Goal: Transaction & Acquisition: Purchase product/service

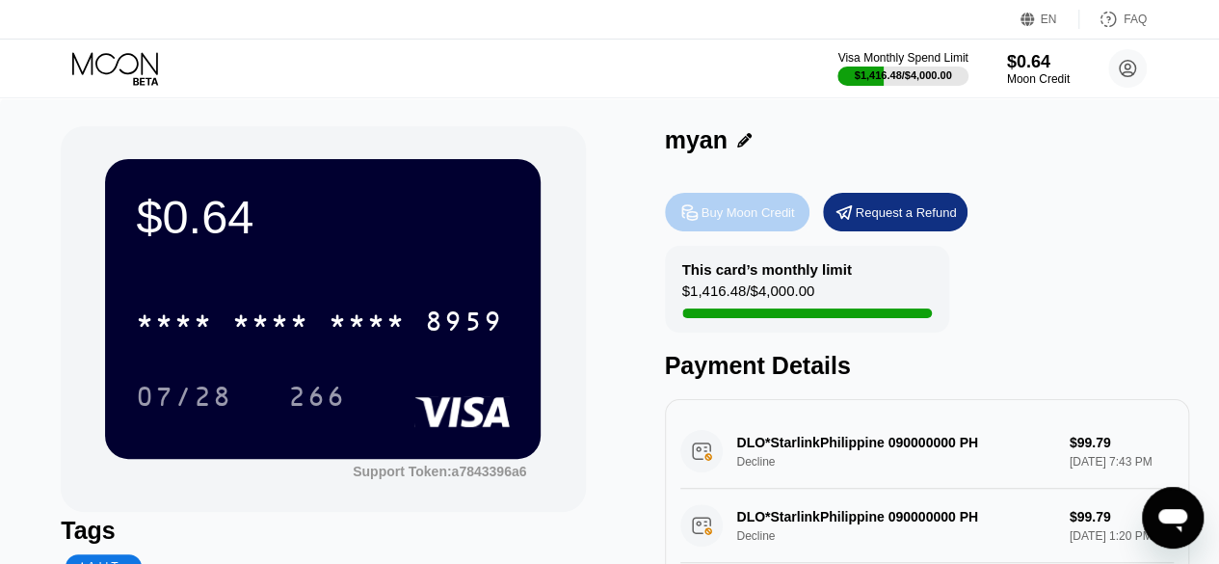
click at [725, 221] on div "Buy Moon Credit" at bounding box center [748, 212] width 93 height 16
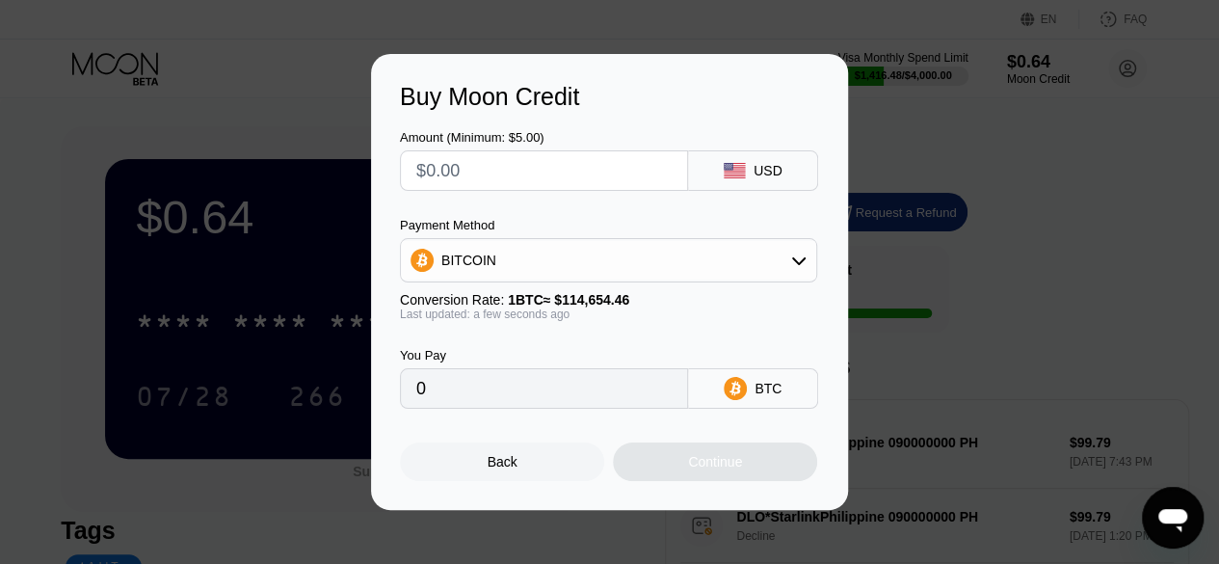
click at [670, 266] on div "BITCOIN" at bounding box center [608, 260] width 415 height 39
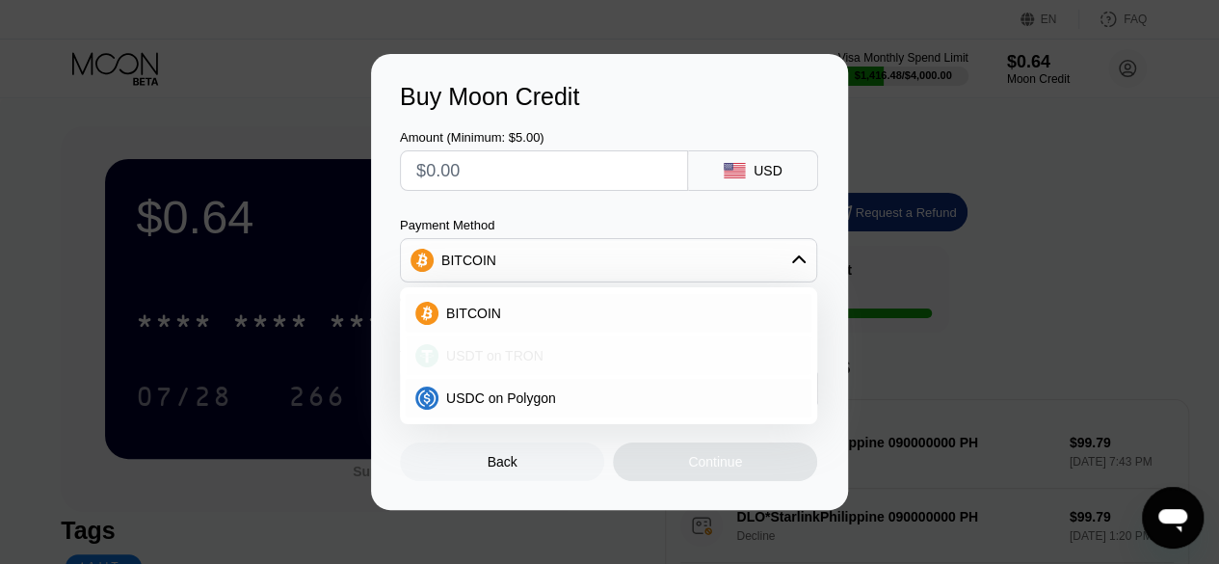
click at [624, 352] on div "USDT on TRON" at bounding box center [620, 355] width 363 height 15
type input "0.00"
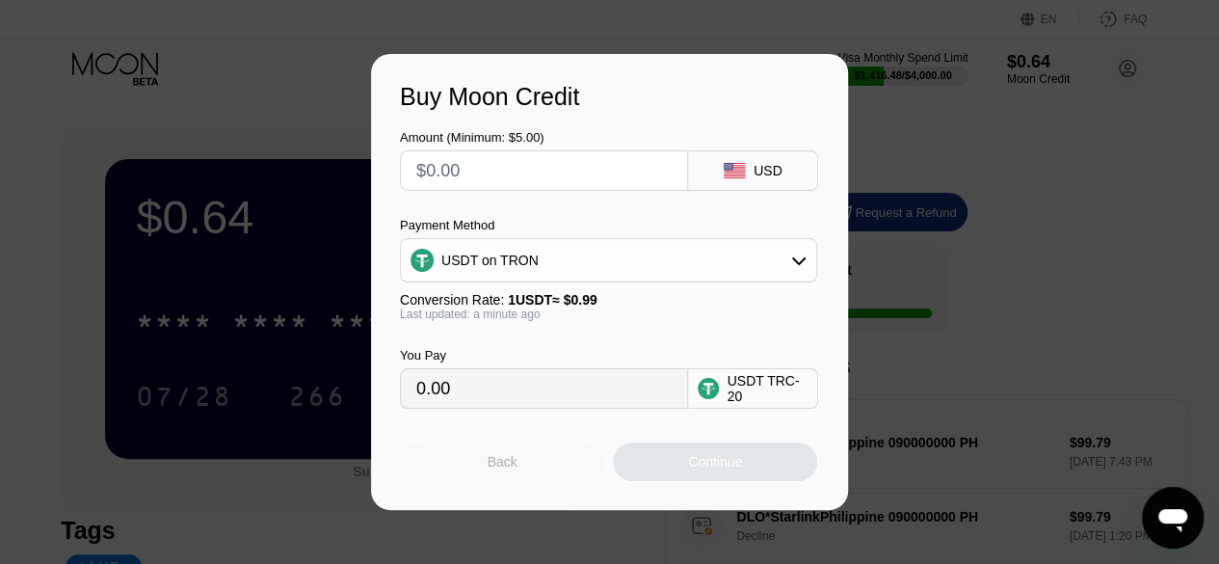
click at [495, 469] on div "Back" at bounding box center [503, 461] width 30 height 15
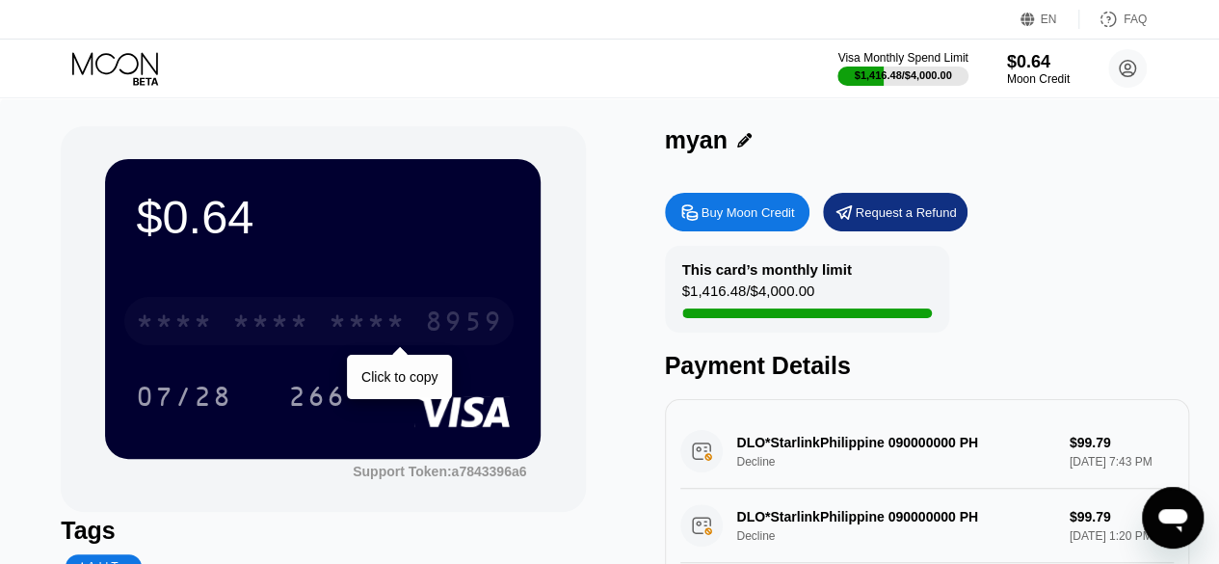
click at [425, 325] on div "* * * * * * * * * * * * 8959" at bounding box center [318, 321] width 389 height 48
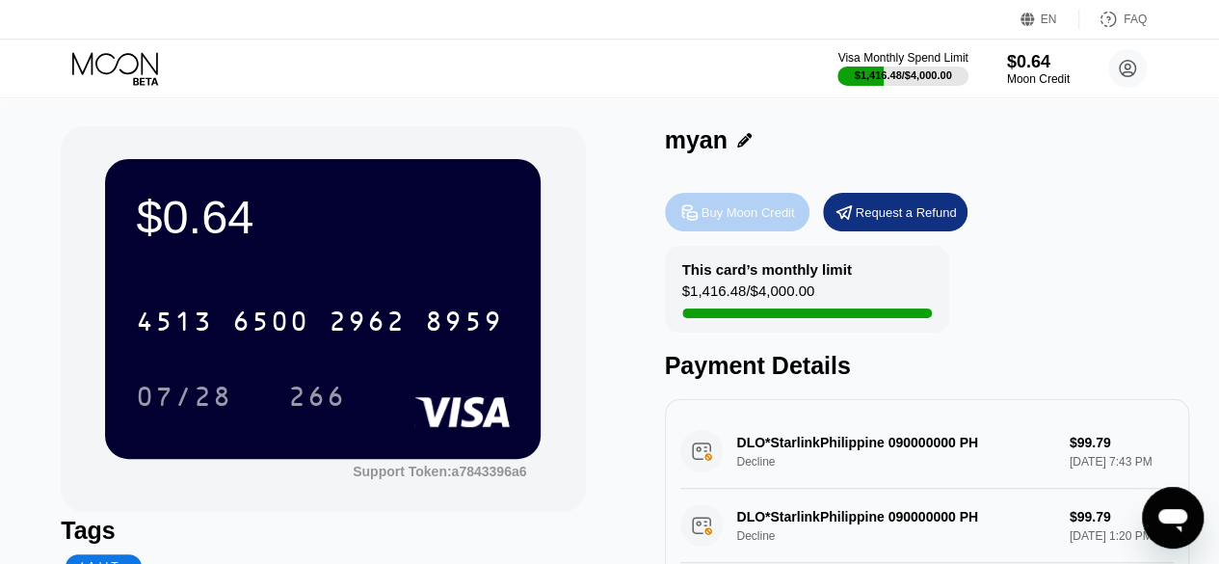
click at [754, 207] on div "Buy Moon Credit" at bounding box center [748, 212] width 93 height 16
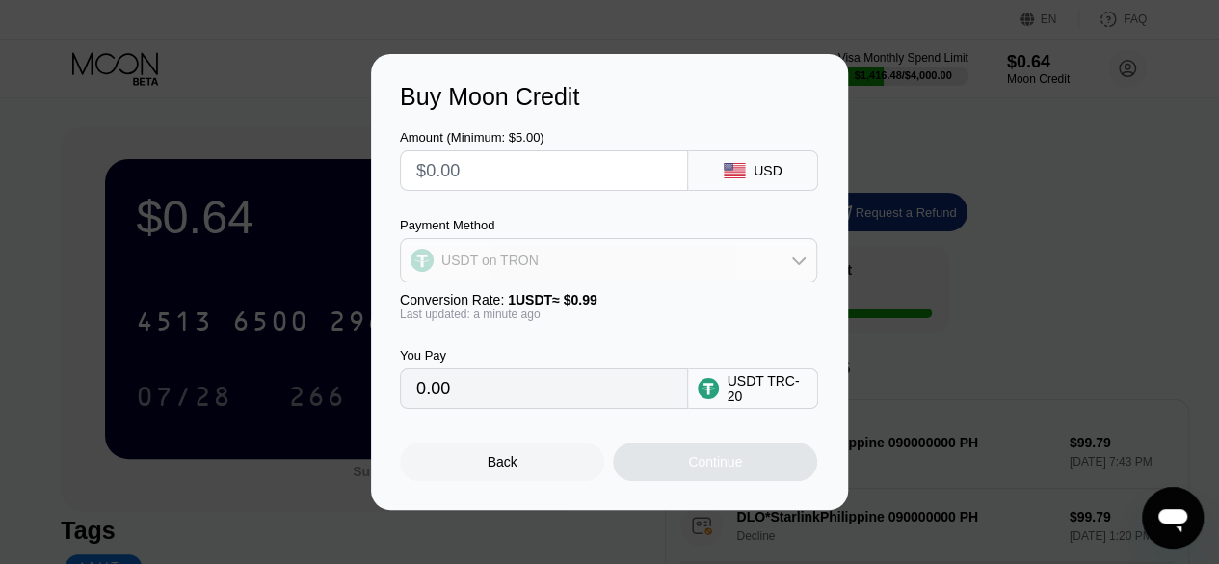
click at [744, 267] on div "USDT on TRON" at bounding box center [608, 260] width 415 height 39
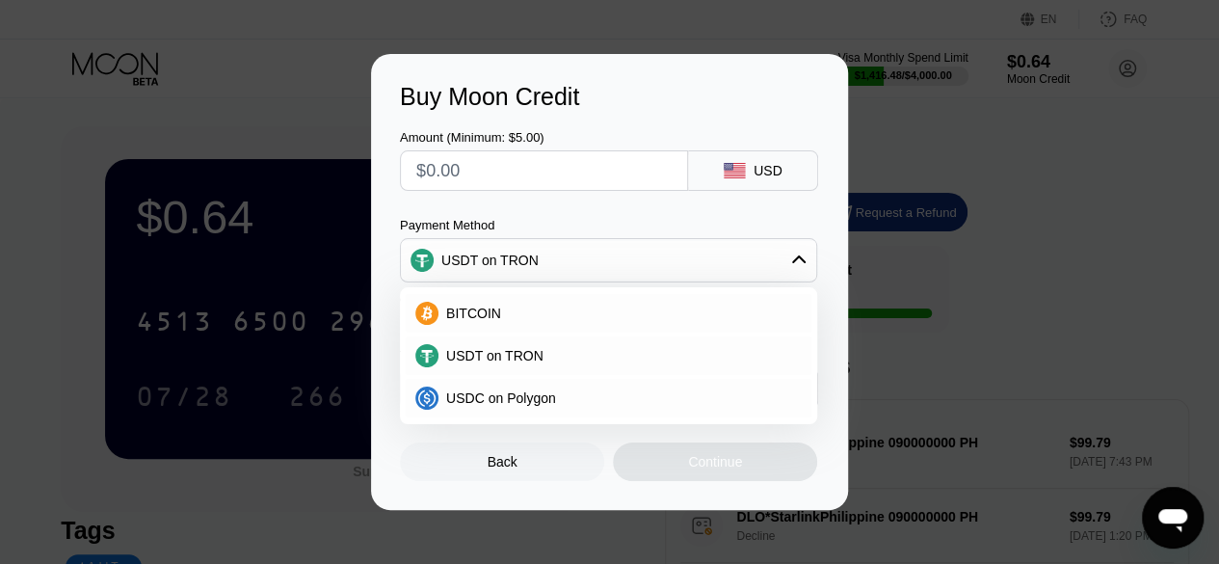
drag, startPoint x: 622, startPoint y: 194, endPoint x: 610, endPoint y: 163, distance: 32.9
click at [610, 163] on div "Amount (Minimum: $5.00) USD Payment Method USDT on TRON BITCOIN USDT on TRON US…" at bounding box center [609, 260] width 419 height 298
click at [610, 163] on input "text" at bounding box center [543, 170] width 255 height 39
type input "$1"
type input "1.01"
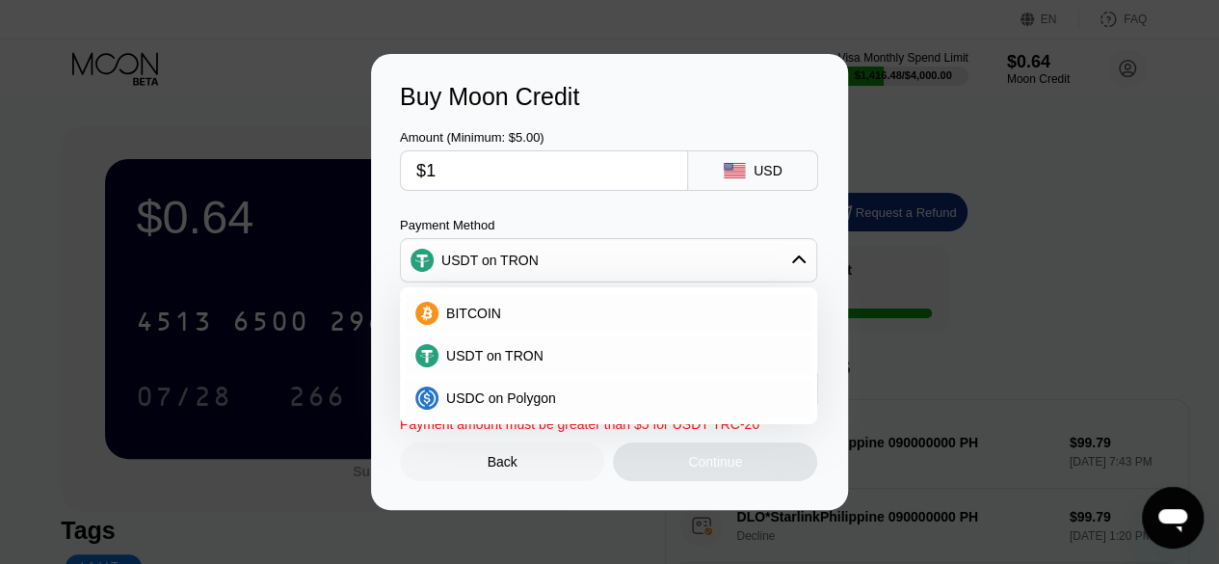
type input "$10"
type input "10.10"
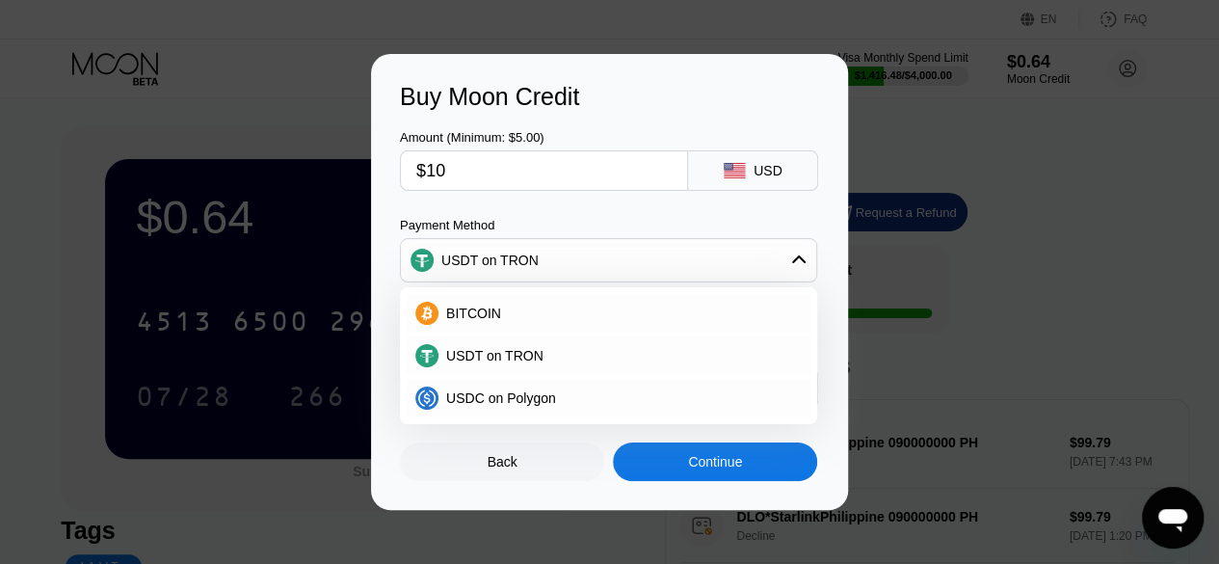
type input "$104"
type input "105.05"
type input "$104"
click at [618, 446] on div "Back Continue" at bounding box center [609, 445] width 419 height 72
click at [540, 353] on div "USDT on TRON" at bounding box center [620, 355] width 363 height 15
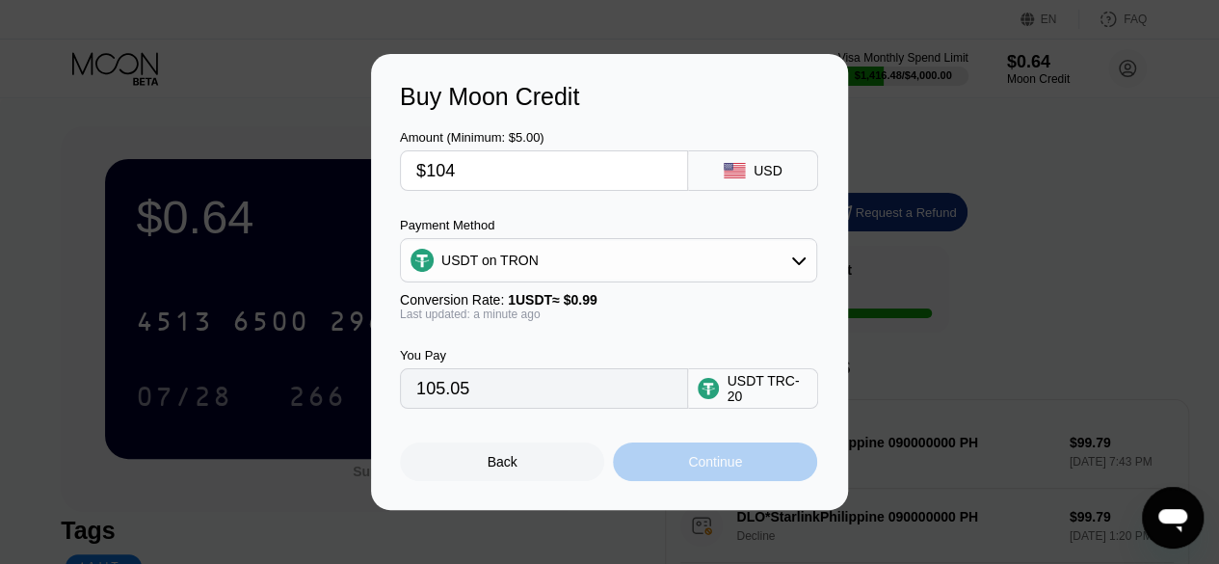
click at [694, 460] on div "Continue" at bounding box center [715, 461] width 54 height 15
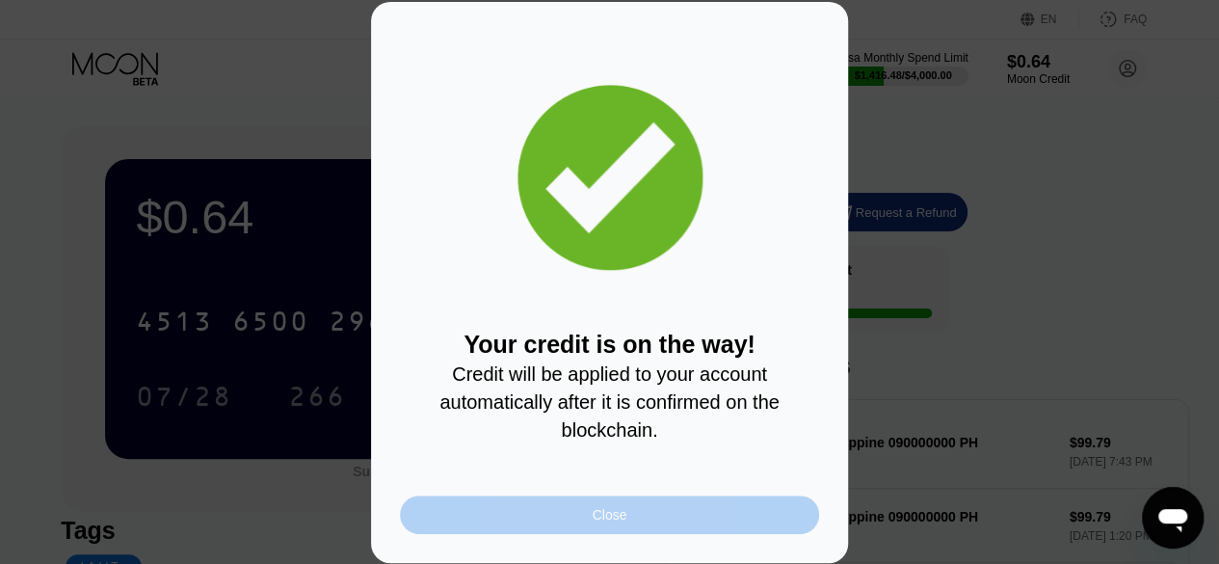
click at [709, 518] on div "Close" at bounding box center [609, 514] width 419 height 39
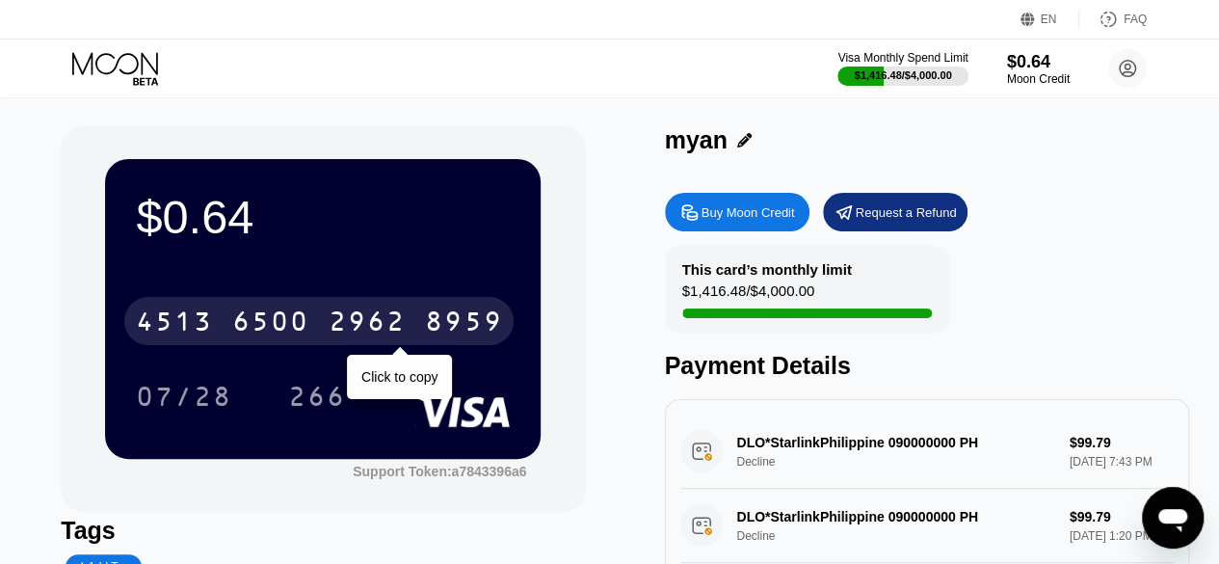
click at [486, 336] on div "8959" at bounding box center [463, 323] width 77 height 31
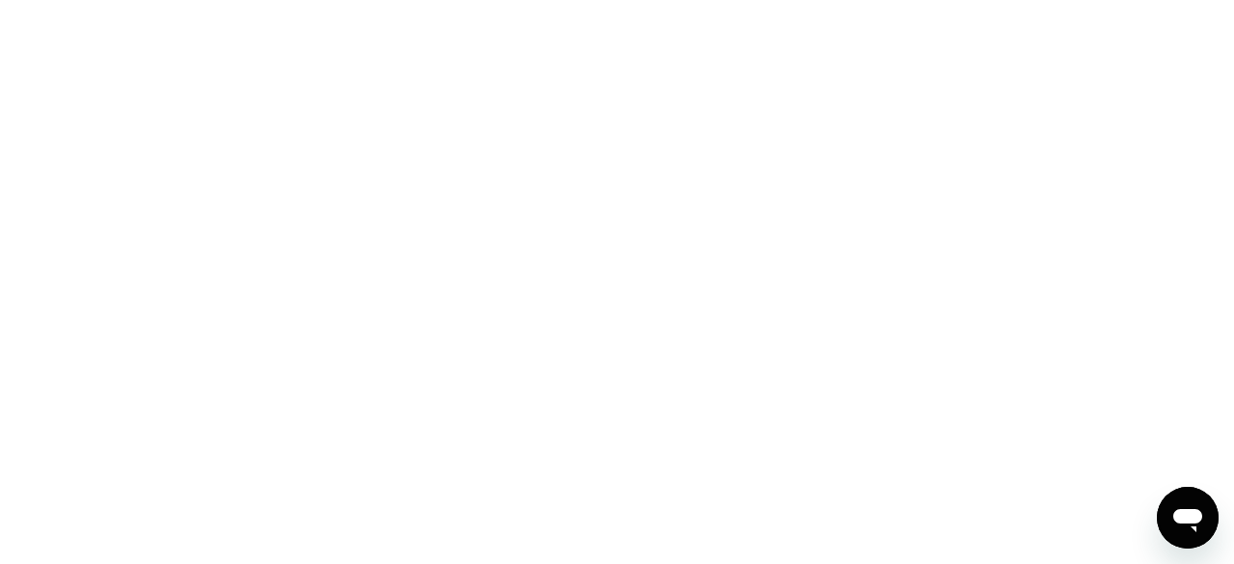
drag, startPoint x: 644, startPoint y: 369, endPoint x: 44, endPoint y: -38, distance: 724.5
click at [44, 0] on html at bounding box center [617, 282] width 1234 height 564
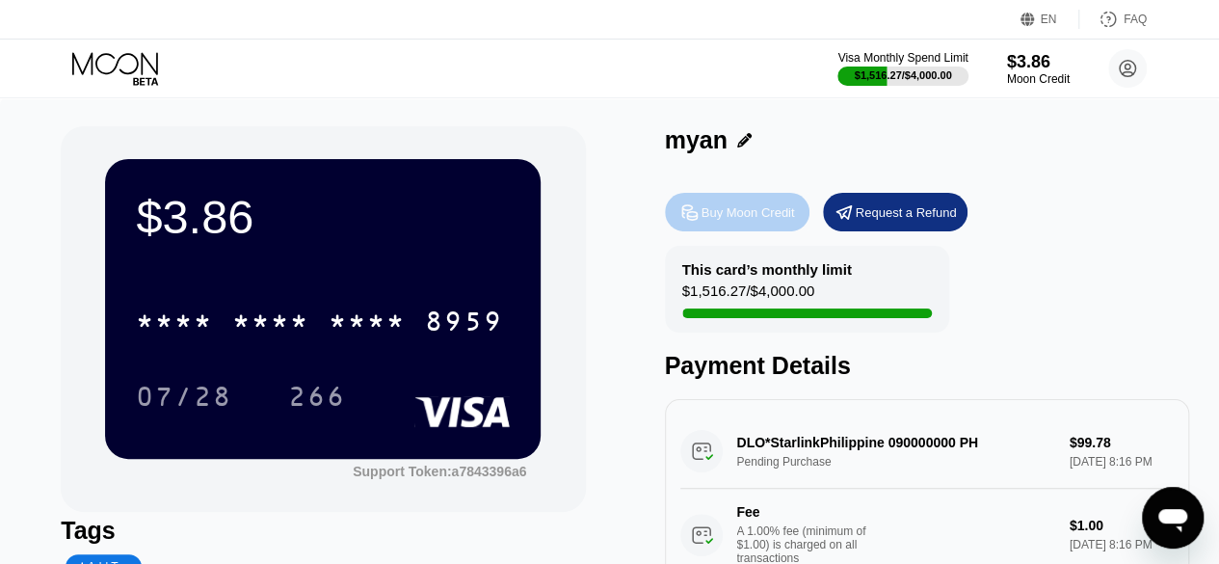
click at [717, 231] on div "Buy Moon Credit" at bounding box center [737, 212] width 145 height 39
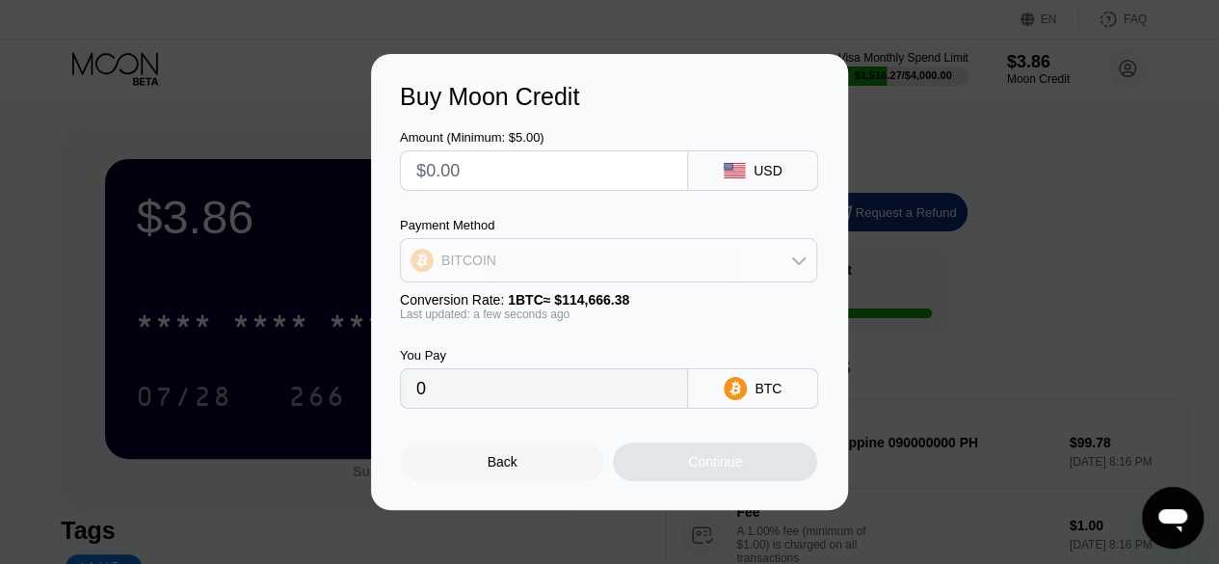
click at [671, 244] on div "BITCOIN" at bounding box center [608, 260] width 415 height 39
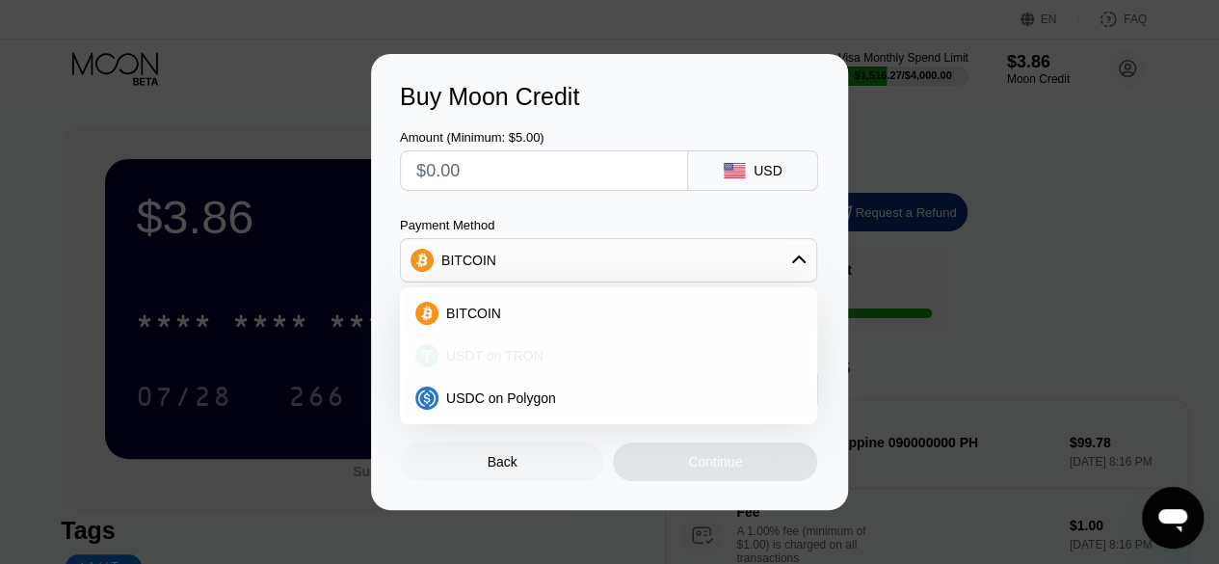
click at [633, 350] on div "USDT on TRON" at bounding box center [620, 355] width 363 height 15
type input "0.00"
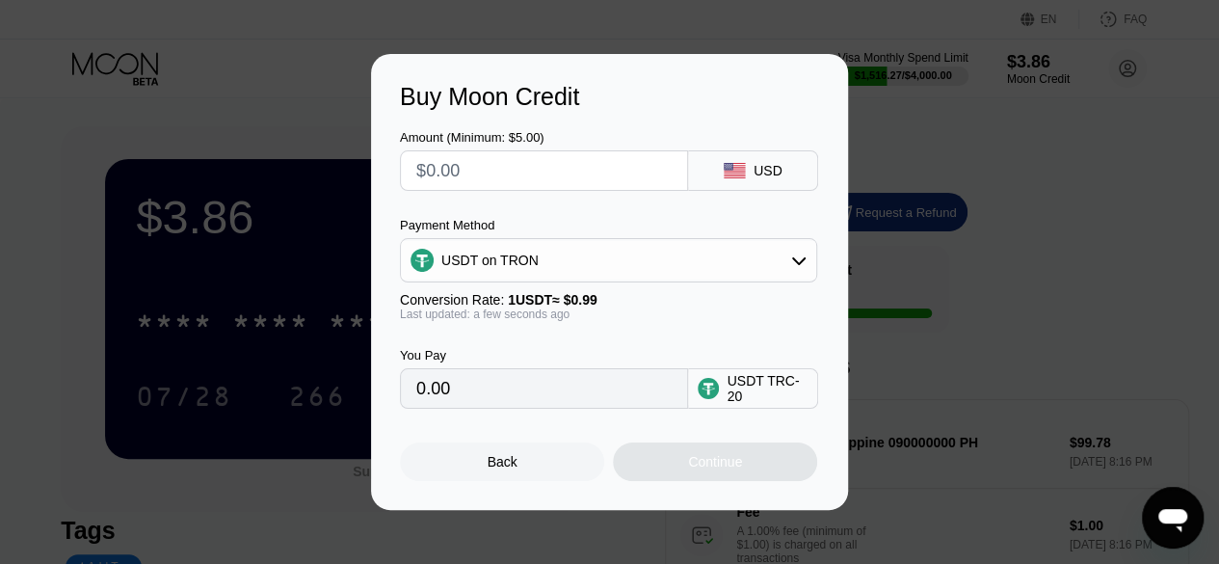
click at [555, 163] on input "text" at bounding box center [543, 170] width 255 height 39
type input "$1"
type input "1.01"
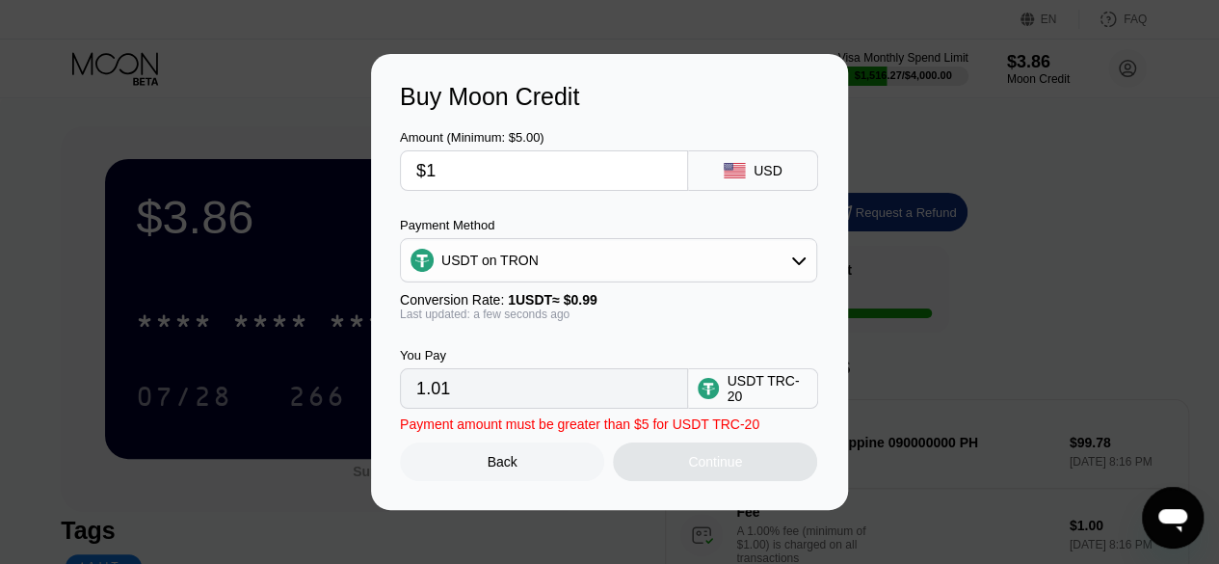
type input "$10"
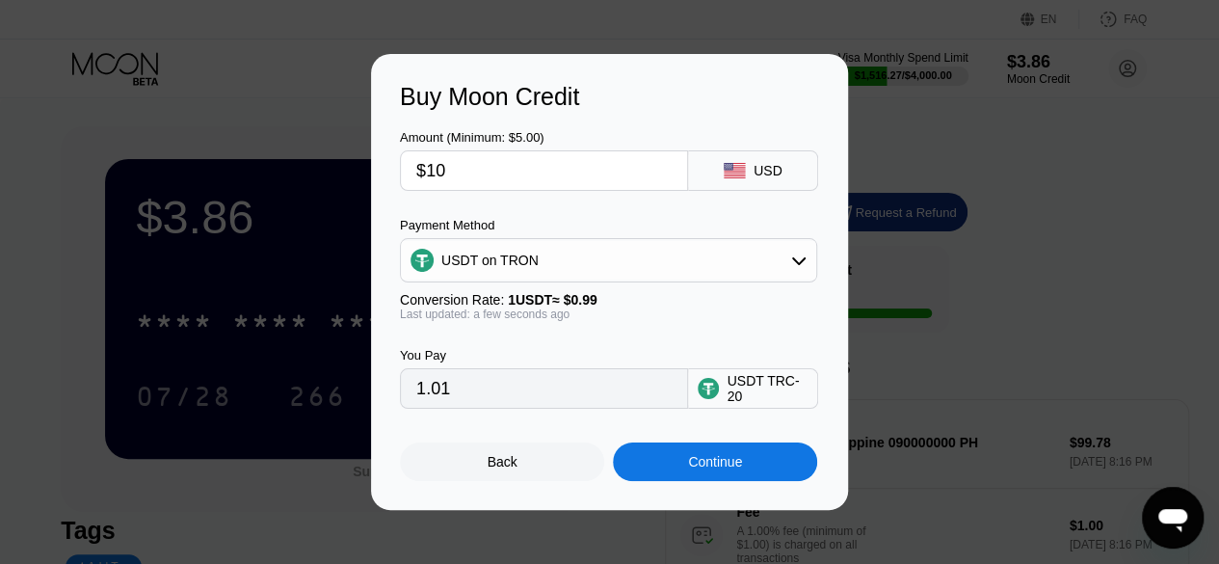
type input "10.10"
type input "$100"
type input "101.01"
type input "$100"
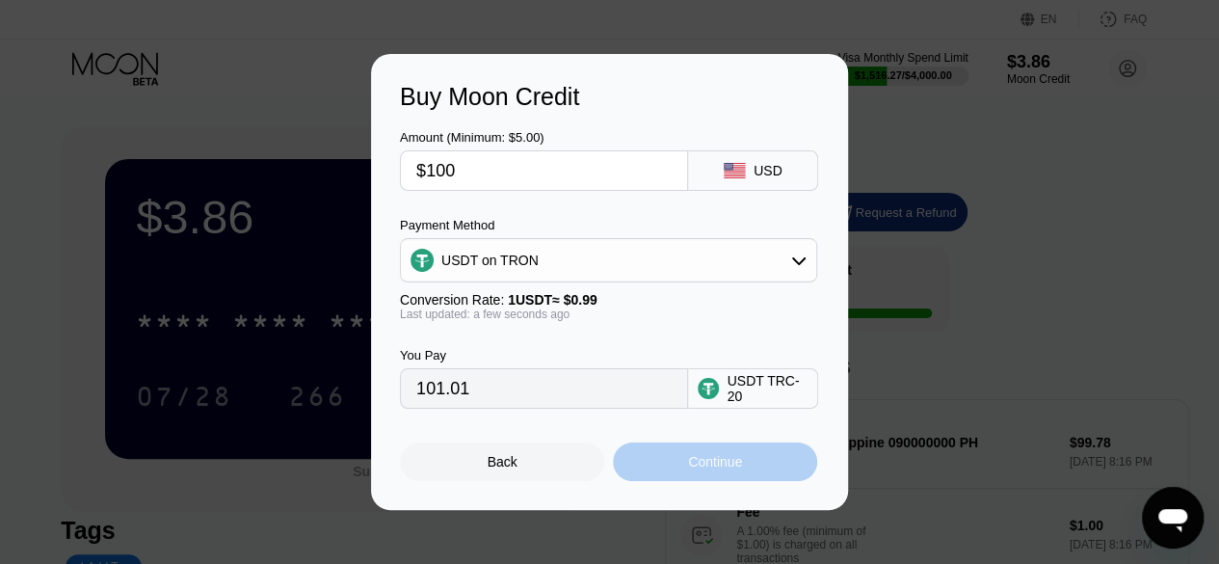
click at [662, 457] on div "Continue" at bounding box center [715, 461] width 204 height 39
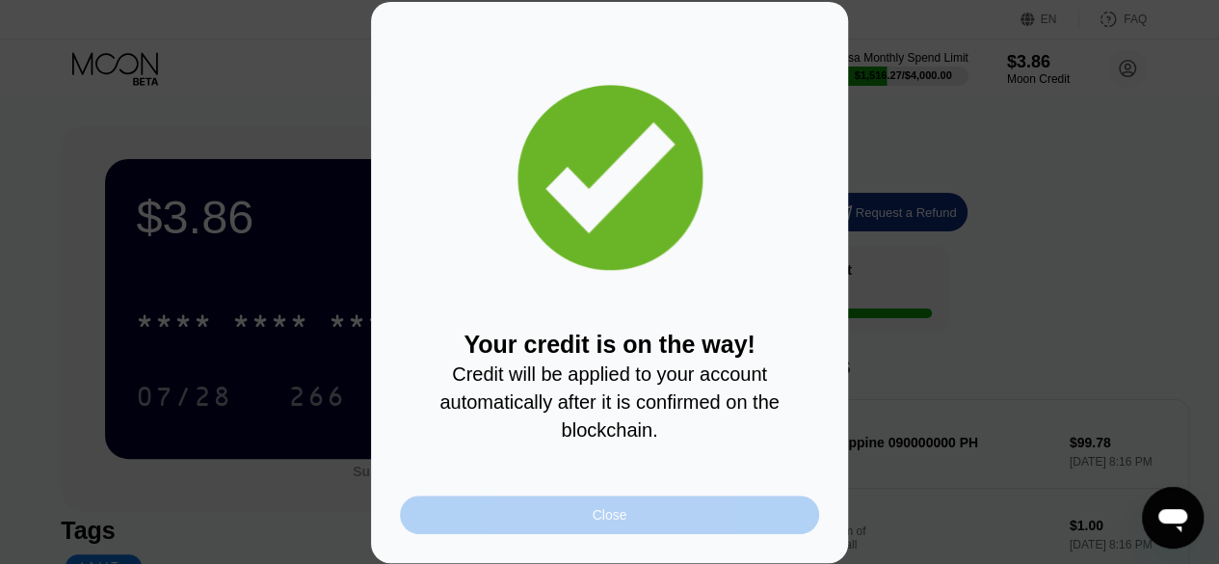
click at [765, 520] on div "Close" at bounding box center [609, 514] width 419 height 39
